Goal: Find specific page/section: Find specific page/section

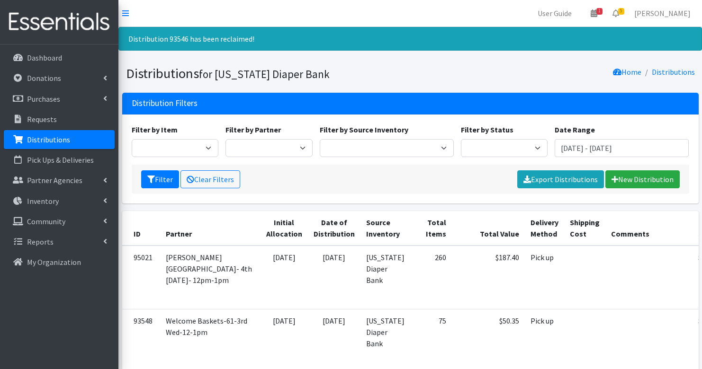
scroll to position [422, 0]
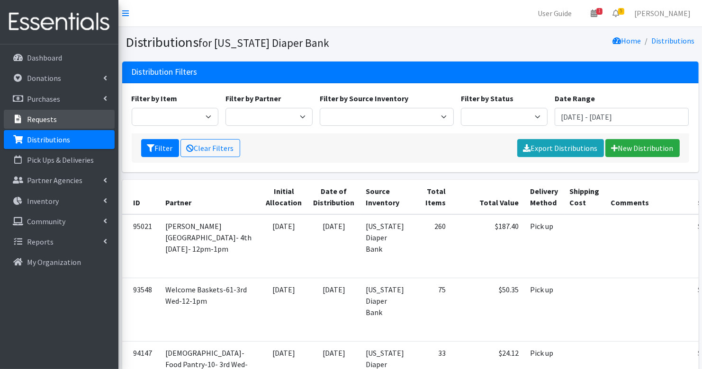
click at [57, 121] on link "Requests" at bounding box center [59, 119] width 111 height 19
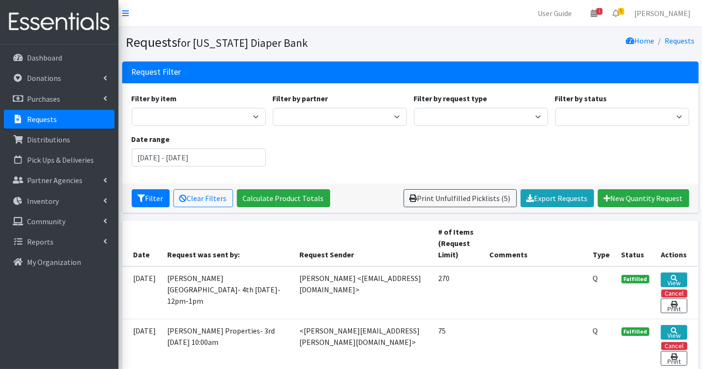
scroll to position [6, 0]
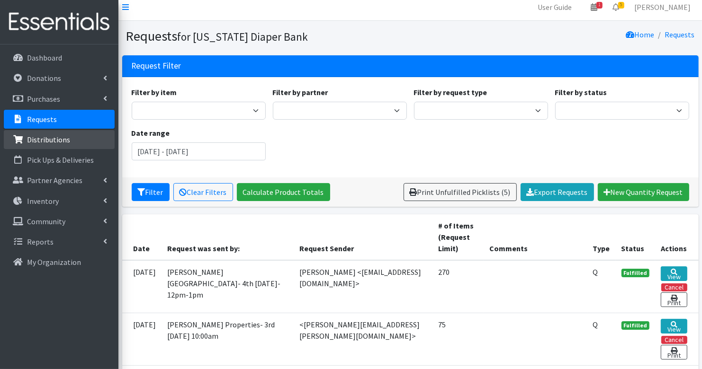
click at [47, 142] on p "Distributions" at bounding box center [48, 139] width 43 height 9
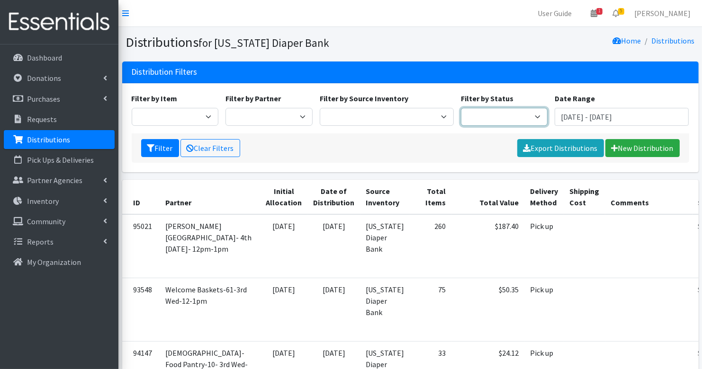
click at [504, 121] on select "Scheduled Complete" at bounding box center [504, 117] width 87 height 18
select select "5"
click at [151, 152] on button "Filter" at bounding box center [160, 148] width 38 height 18
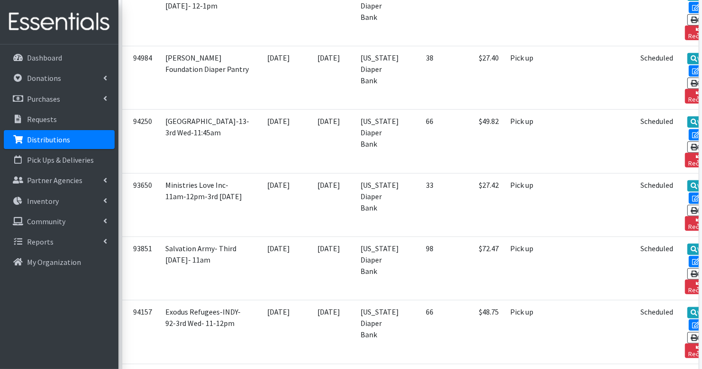
scroll to position [642, 0]
